Goal: Task Accomplishment & Management: Manage account settings

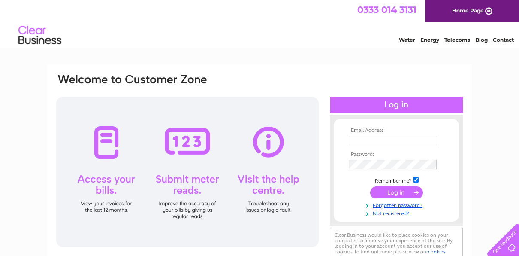
type input "rbvalentine_uk@yahoo.co.uk"
click at [398, 191] on input "submit" at bounding box center [396, 192] width 53 height 12
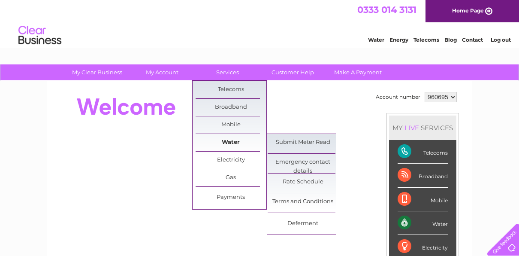
click at [230, 140] on link "Water" at bounding box center [231, 142] width 71 height 17
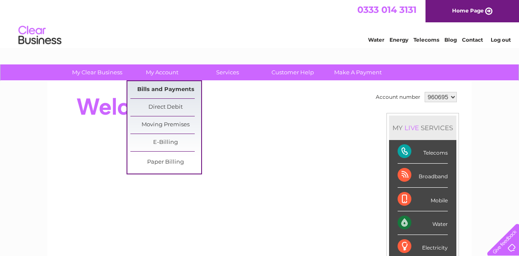
click at [166, 88] on link "Bills and Payments" at bounding box center [165, 89] width 71 height 17
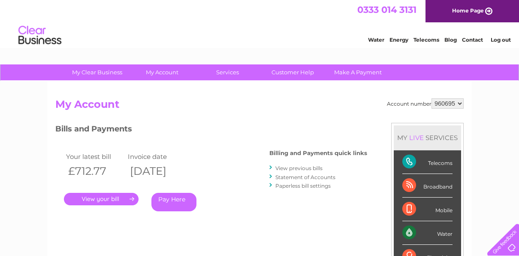
click at [99, 197] on link "." at bounding box center [101, 199] width 75 height 12
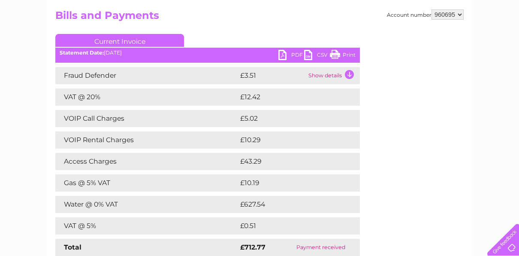
scroll to position [86, 0]
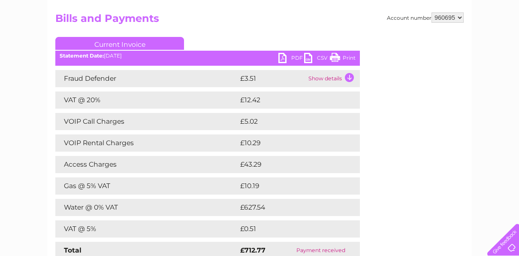
click at [286, 57] on link "PDF" at bounding box center [292, 59] width 26 height 12
